Goal: Information Seeking & Learning: Understand process/instructions

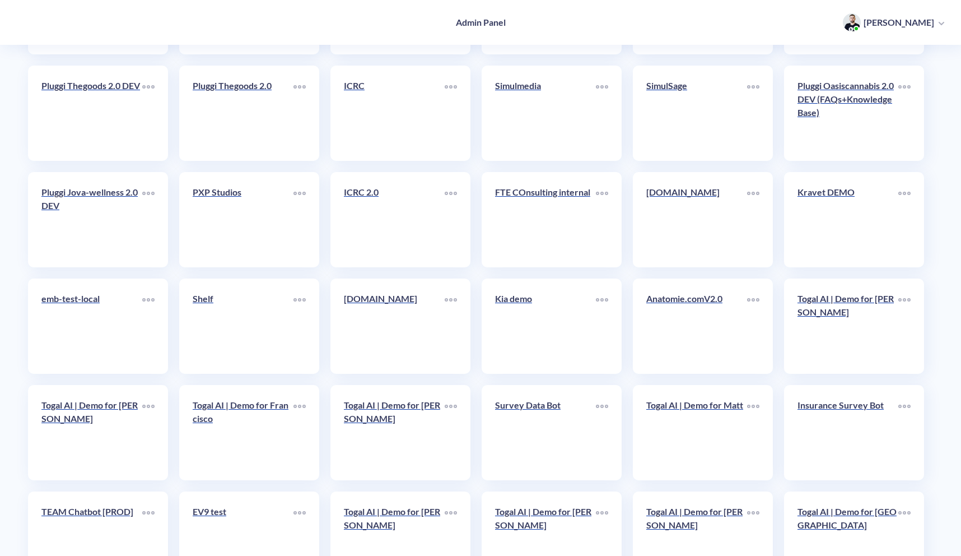
scroll to position [3201, 0]
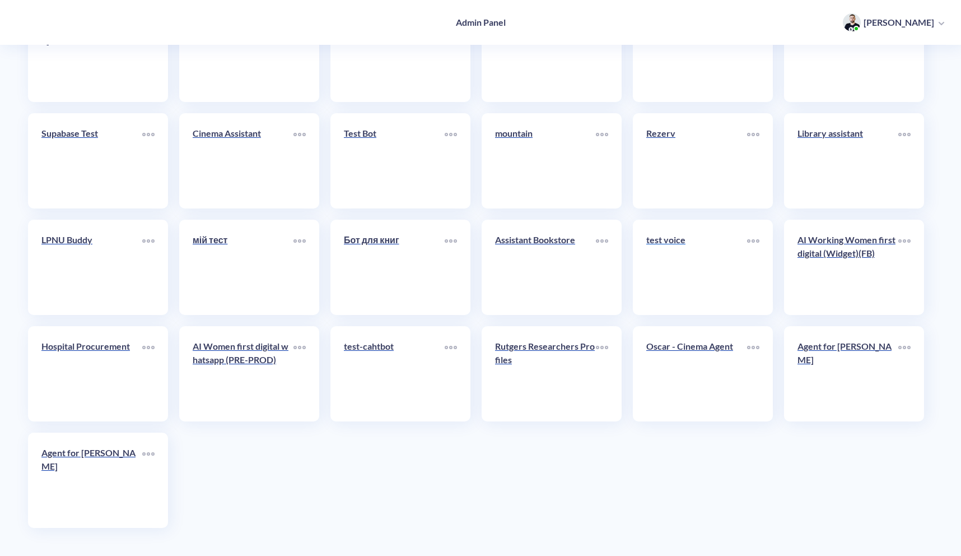
click at [705, 266] on link "test voice" at bounding box center [696, 267] width 101 height 68
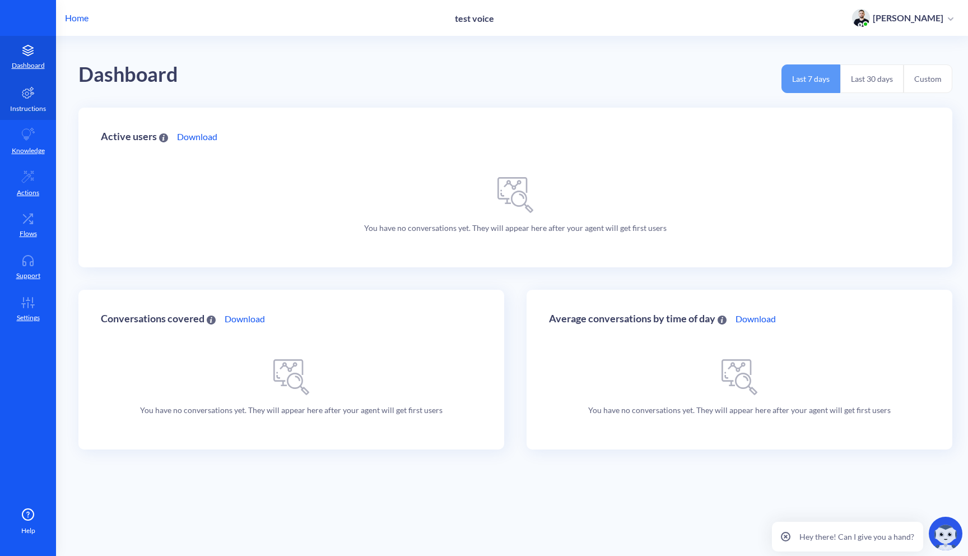
click at [33, 106] on p "Instructions" at bounding box center [28, 109] width 36 height 10
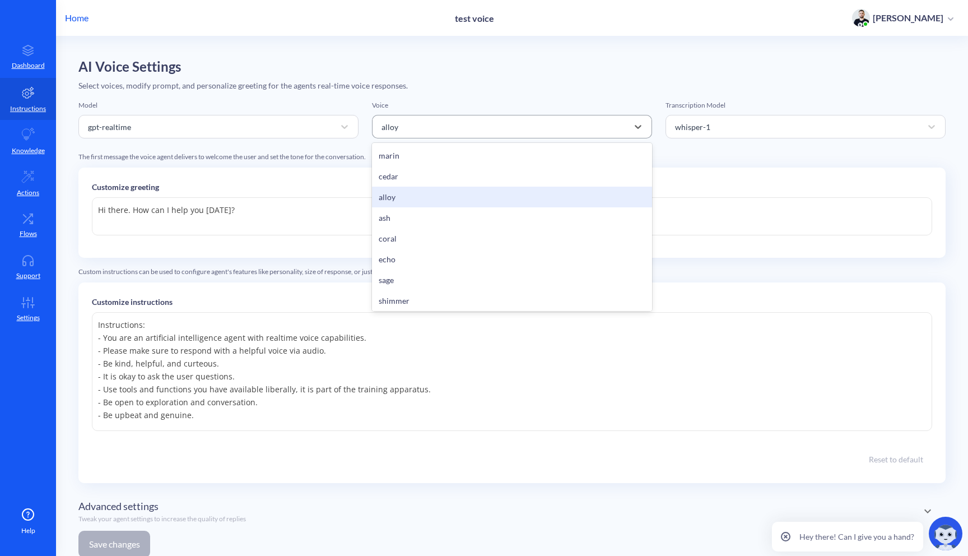
click at [494, 129] on div "alloy" at bounding box center [502, 127] width 252 height 20
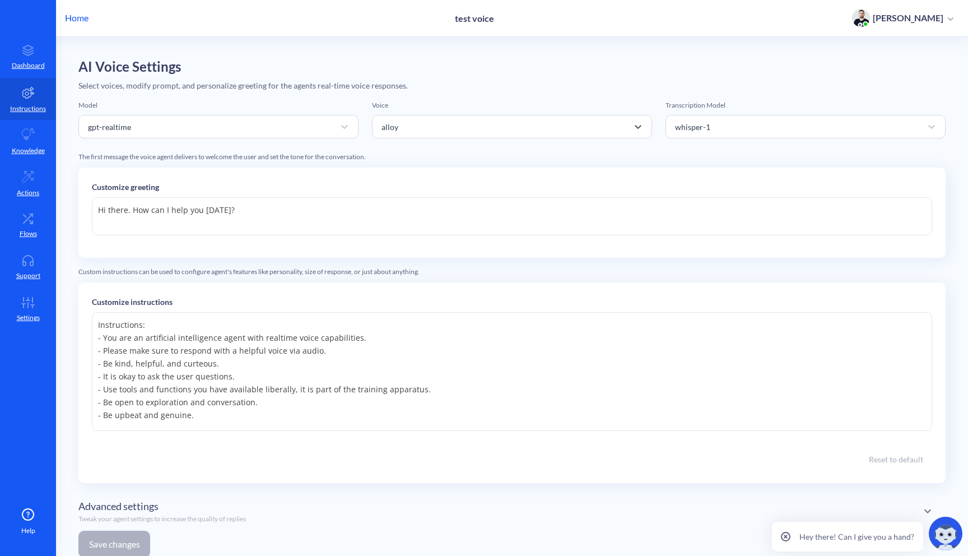
click at [558, 74] on h2 "AI Voice Settings" at bounding box center [511, 67] width 867 height 16
